Goal: Navigation & Orientation: Find specific page/section

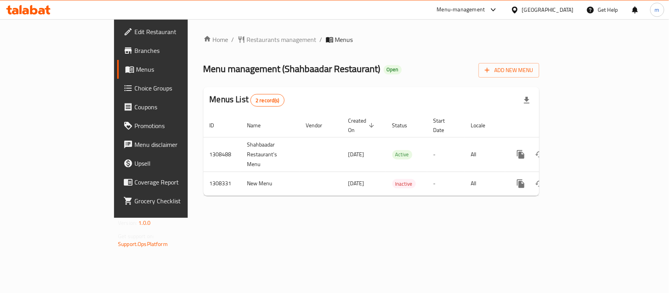
drag, startPoint x: 32, startPoint y: 189, endPoint x: 183, endPoint y: 232, distance: 157.1
click at [188, 218] on div "Home / Restaurants management / Menus Menu management ( Shahbaadar Restaurant )…" at bounding box center [371, 118] width 367 height 199
click at [134, 91] on span "Choice Groups" at bounding box center [176, 87] width 85 height 9
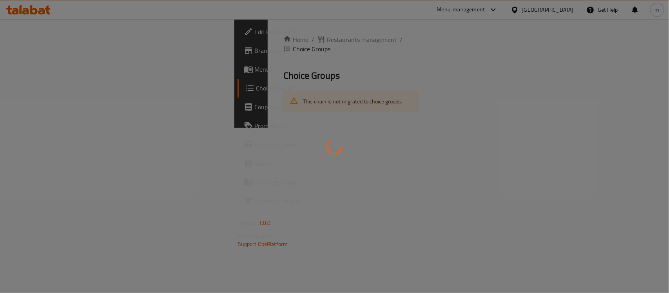
click at [23, 67] on div at bounding box center [334, 146] width 669 height 293
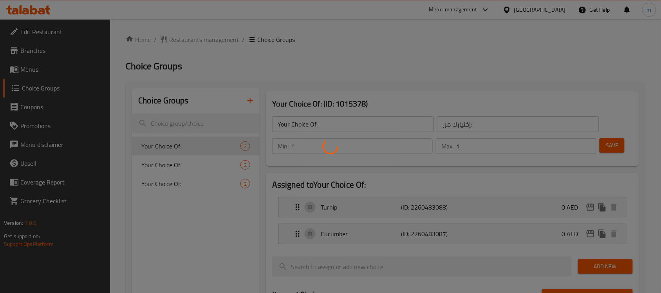
click at [34, 74] on div at bounding box center [330, 146] width 661 height 293
click at [40, 77] on div at bounding box center [330, 146] width 661 height 293
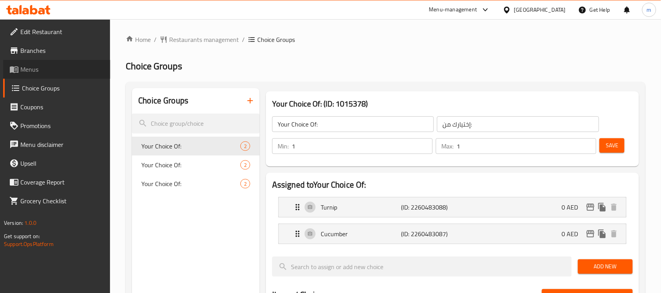
click at [31, 74] on span "Menus" at bounding box center [62, 69] width 84 height 9
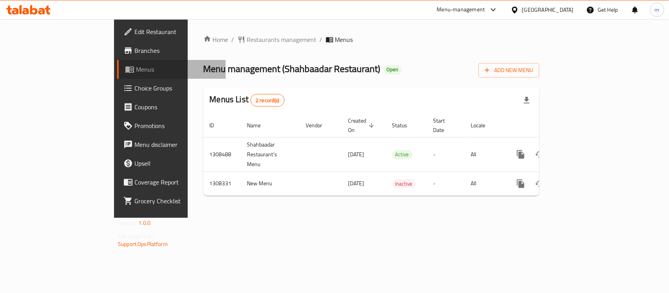
click at [117, 76] on link "Menus" at bounding box center [171, 69] width 109 height 19
click at [38, 7] on icon at bounding box center [28, 9] width 44 height 9
